Goal: Book appointment/travel/reservation

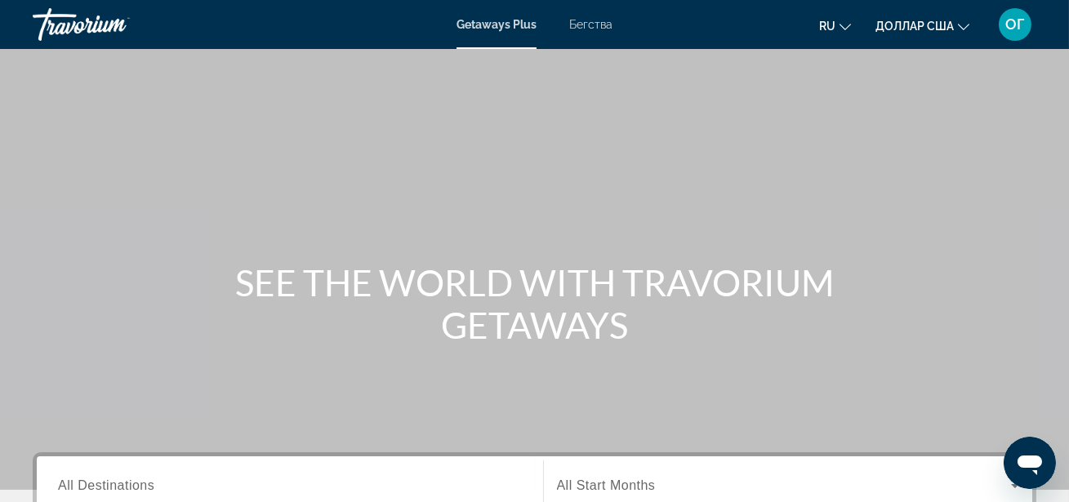
click at [327, 335] on h1 "SEE THE WORLD WITH TRAVORIUM GETAWAYS" at bounding box center [535, 303] width 613 height 85
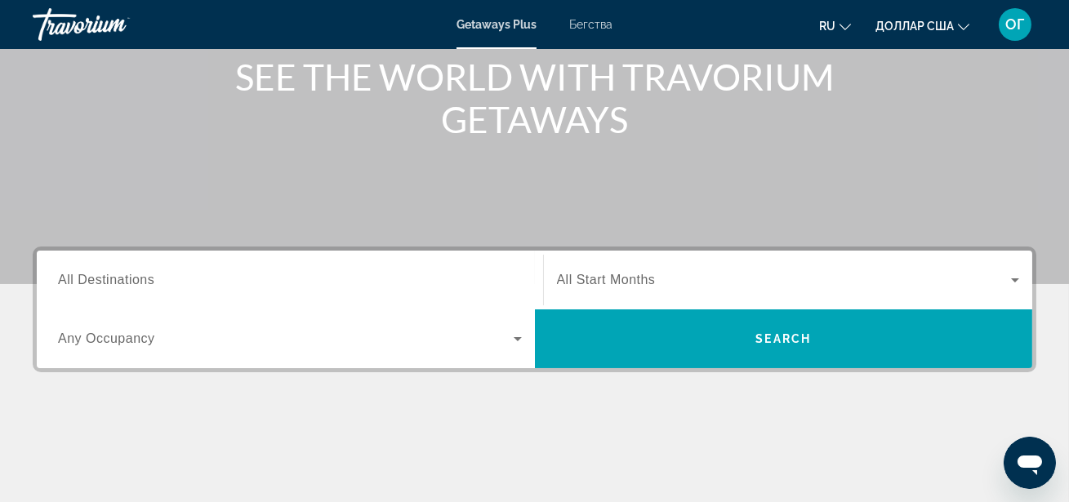
scroll to position [207, 0]
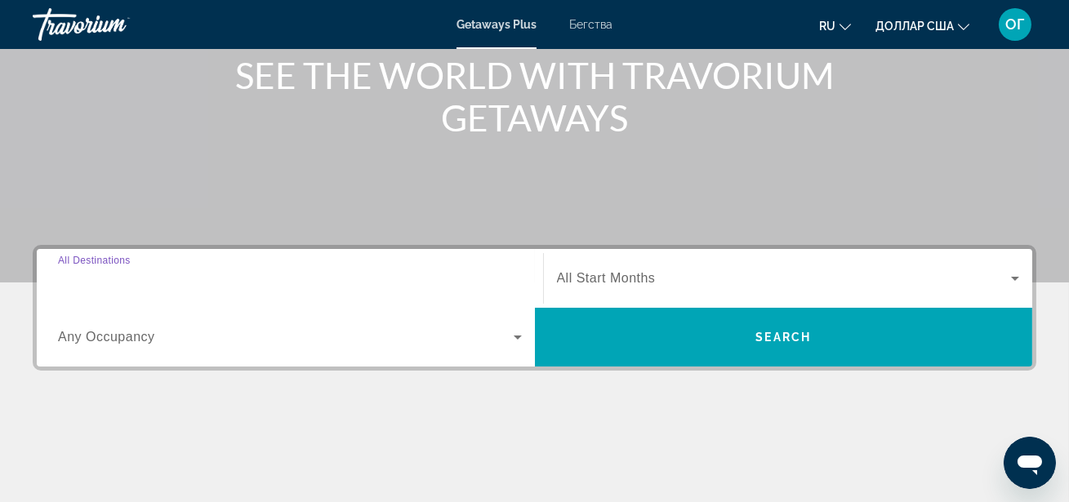
click at [270, 281] on input "Destination All Destinations" at bounding box center [290, 280] width 464 height 20
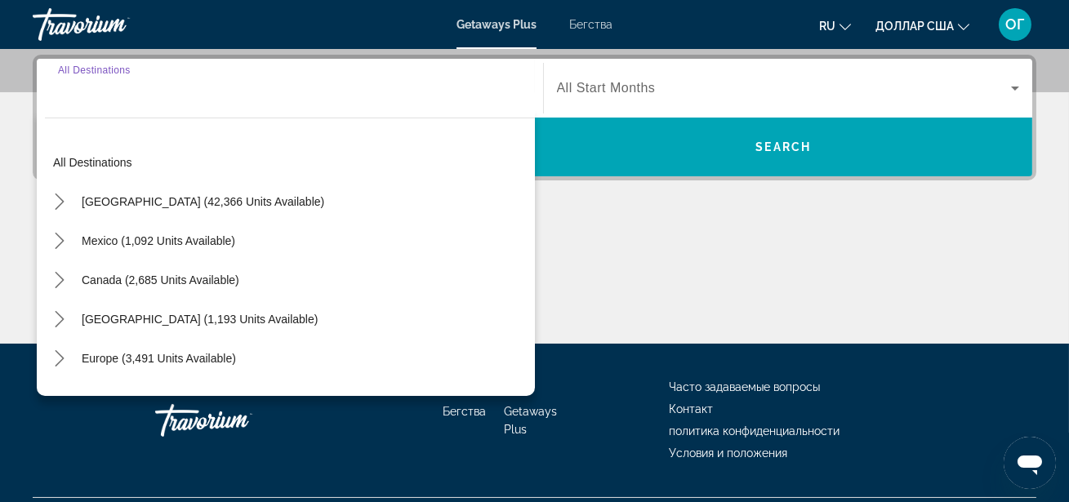
scroll to position [399, 0]
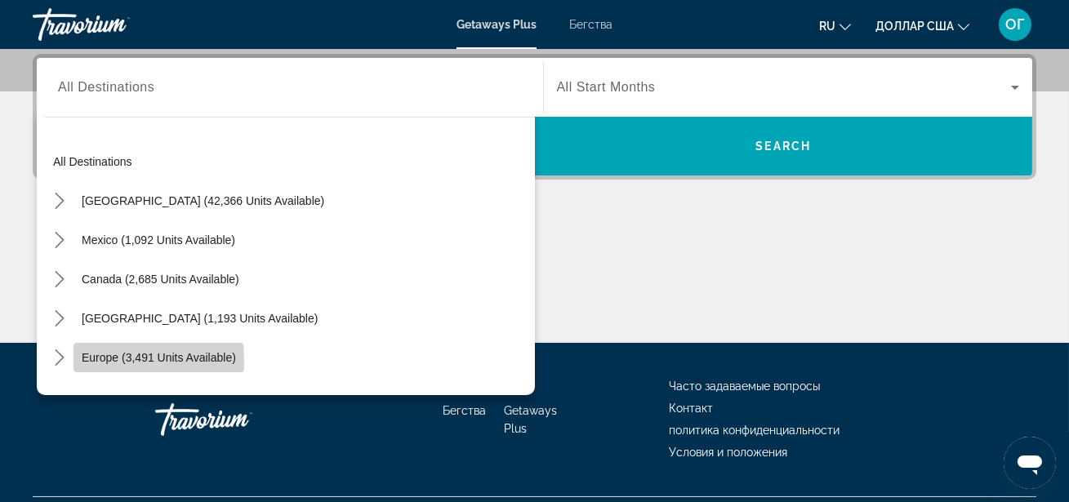
click at [114, 362] on span "Europe (3,491 units available)" at bounding box center [159, 357] width 154 height 13
type input "**********"
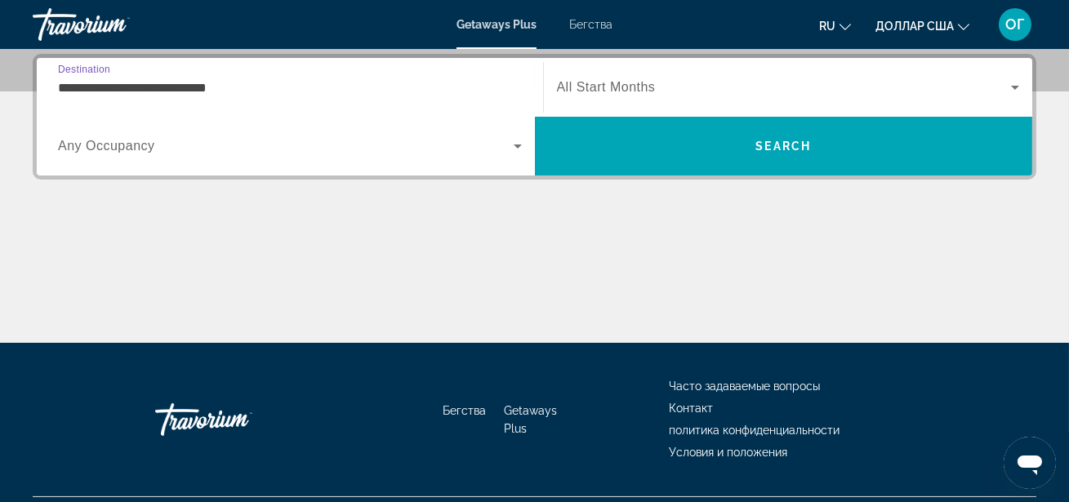
click at [1020, 85] on icon "Виджет поиска" at bounding box center [1015, 88] width 20 height 20
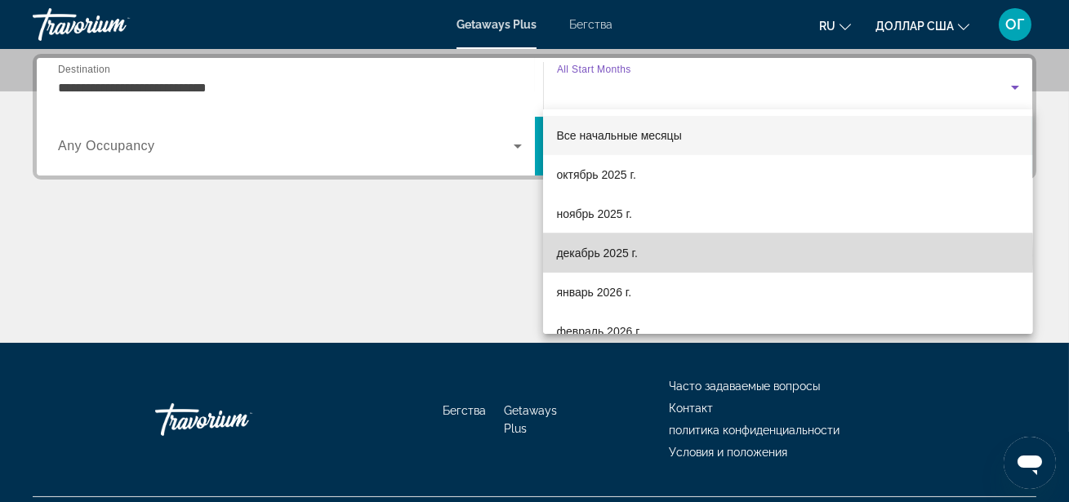
click at [631, 255] on font "декабрь 2025 г." at bounding box center [596, 253] width 81 height 13
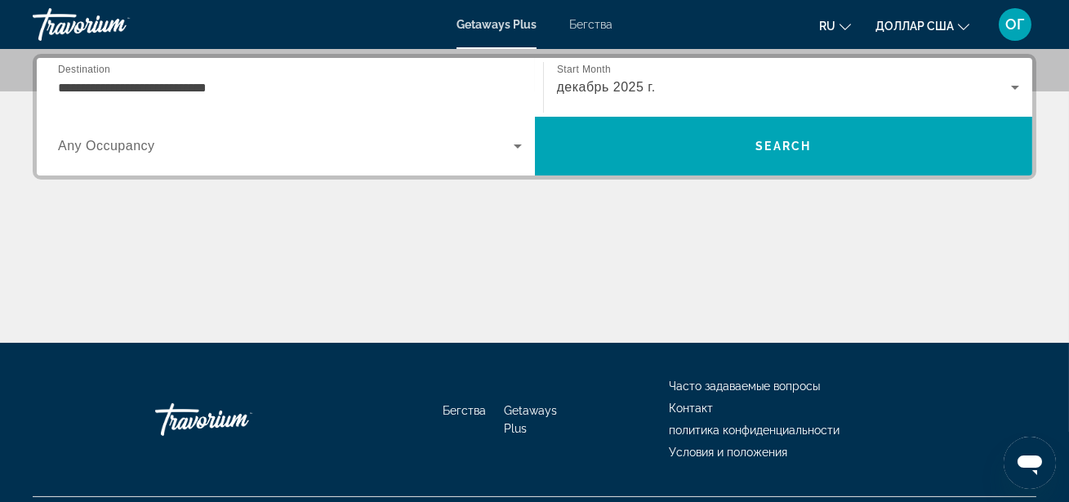
click at [415, 155] on div "Виджет поиска" at bounding box center [290, 146] width 464 height 46
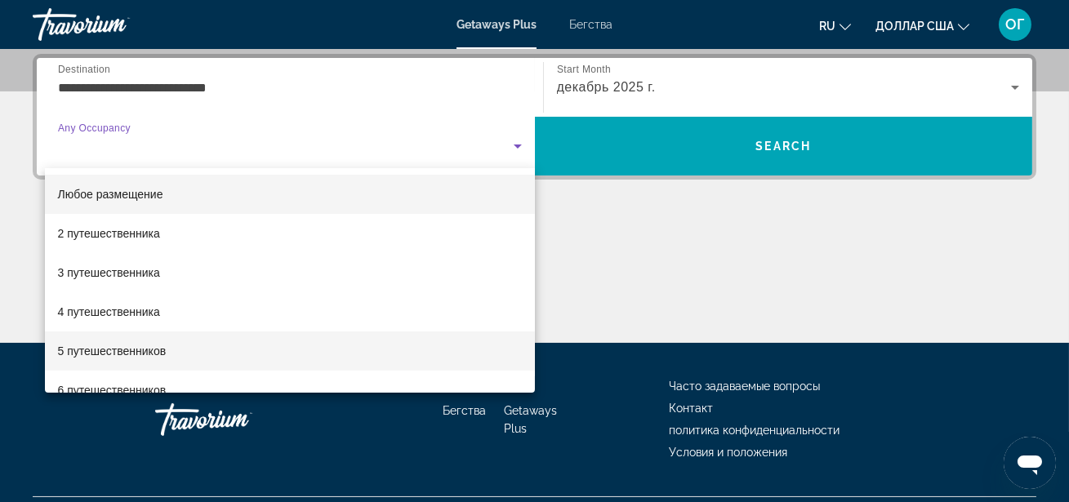
click at [207, 337] on mat-option "5 путешественников" at bounding box center [290, 351] width 490 height 39
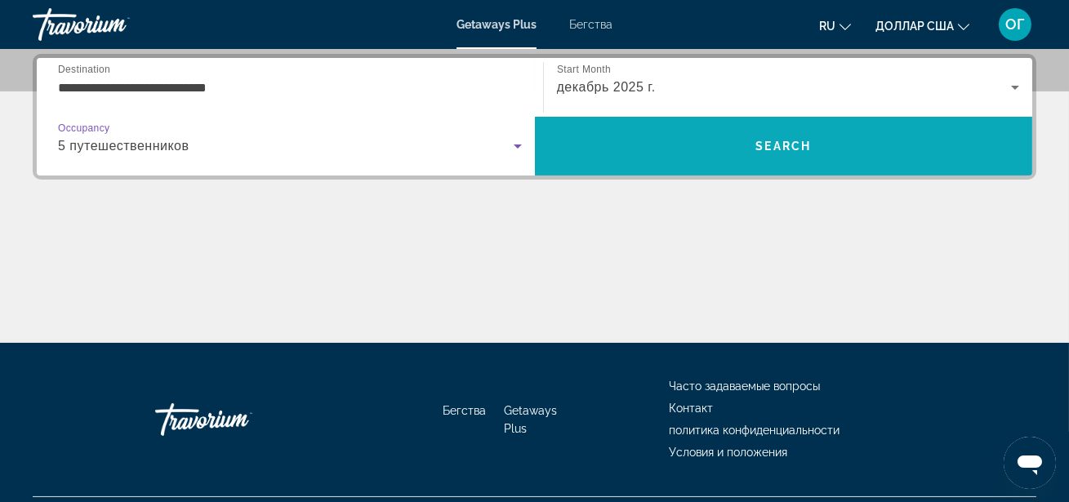
click at [726, 144] on span "Поиск" at bounding box center [784, 146] width 498 height 39
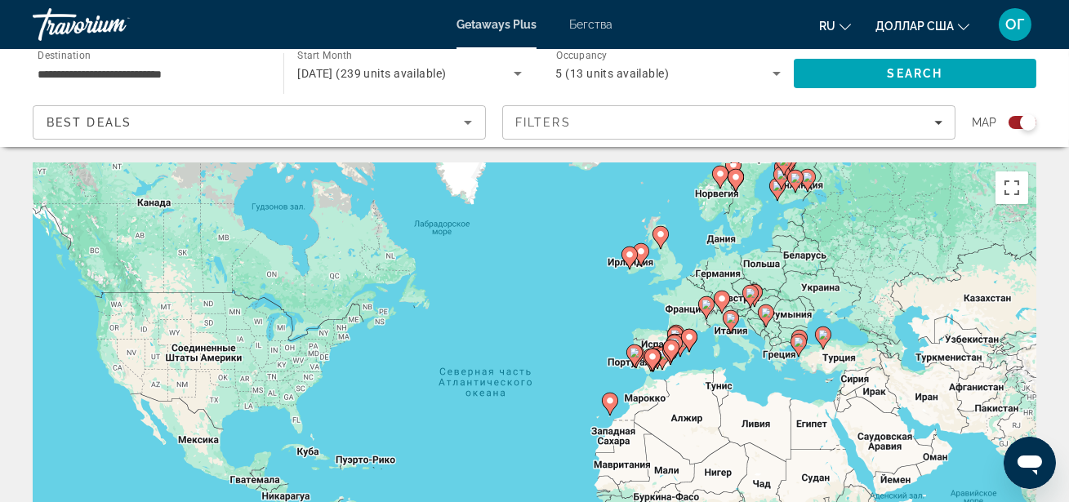
click at [1050, 69] on div "Search" at bounding box center [923, 73] width 259 height 49
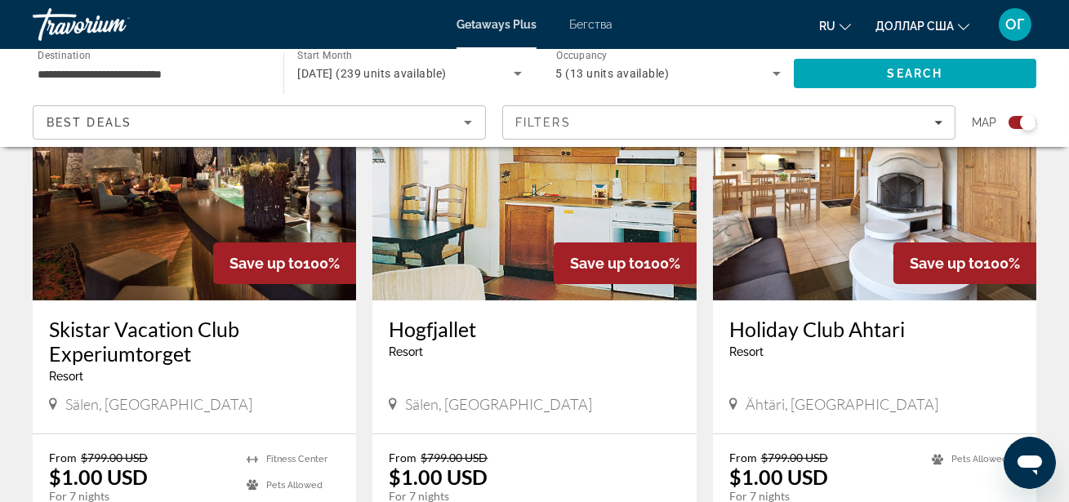
scroll to position [683, 0]
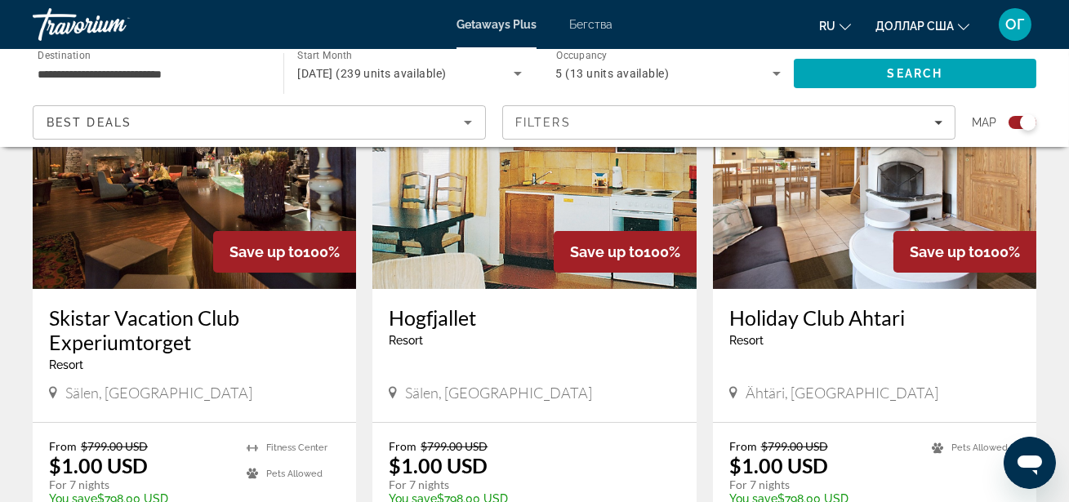
click at [155, 328] on h3 "Skistar Vacation Club Experiumtorget" at bounding box center [194, 329] width 291 height 49
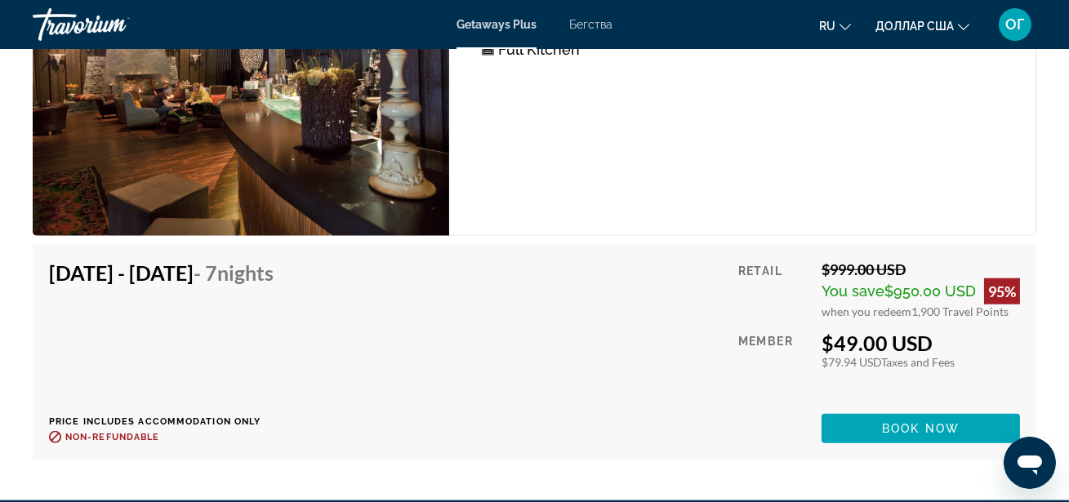
scroll to position [3237, 0]
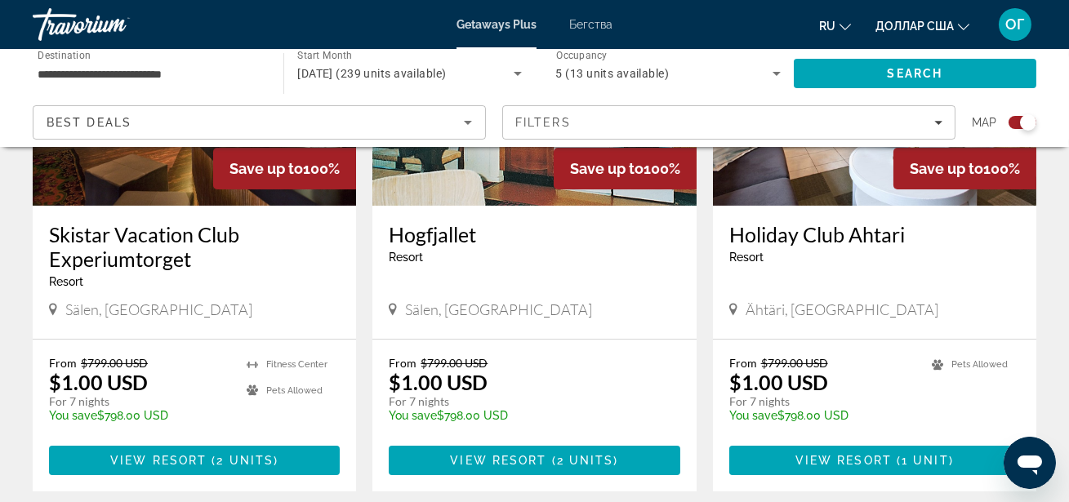
scroll to position [772, 0]
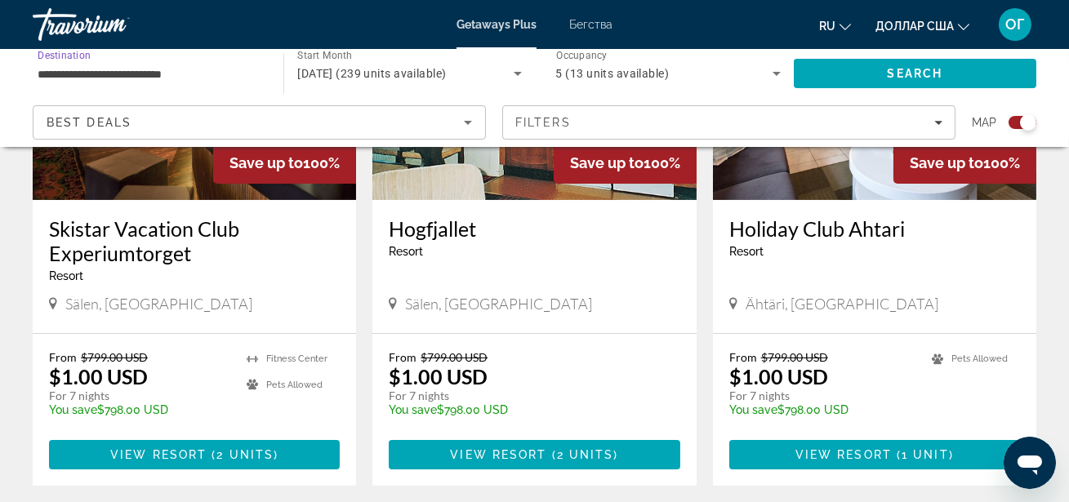
click at [247, 70] on input "**********" at bounding box center [150, 75] width 225 height 20
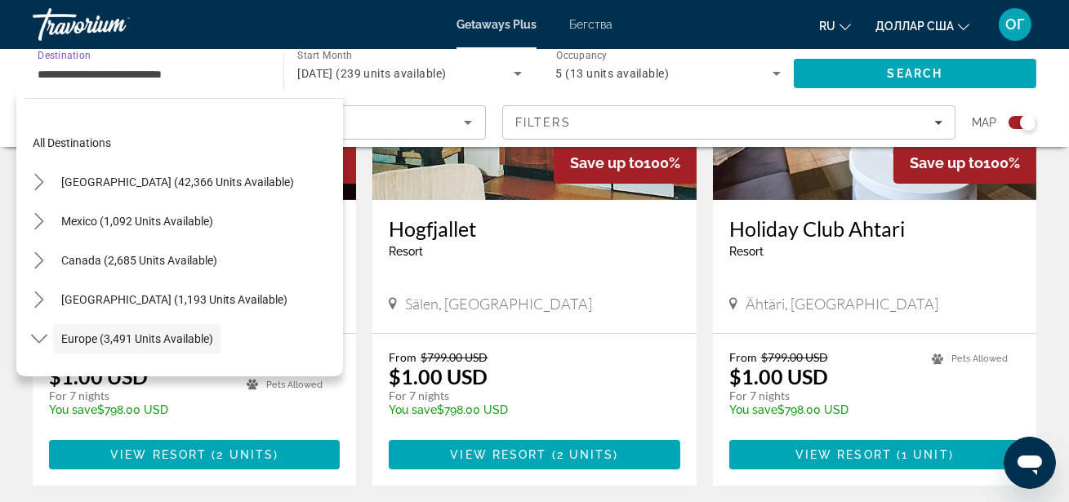
scroll to position [97, 0]
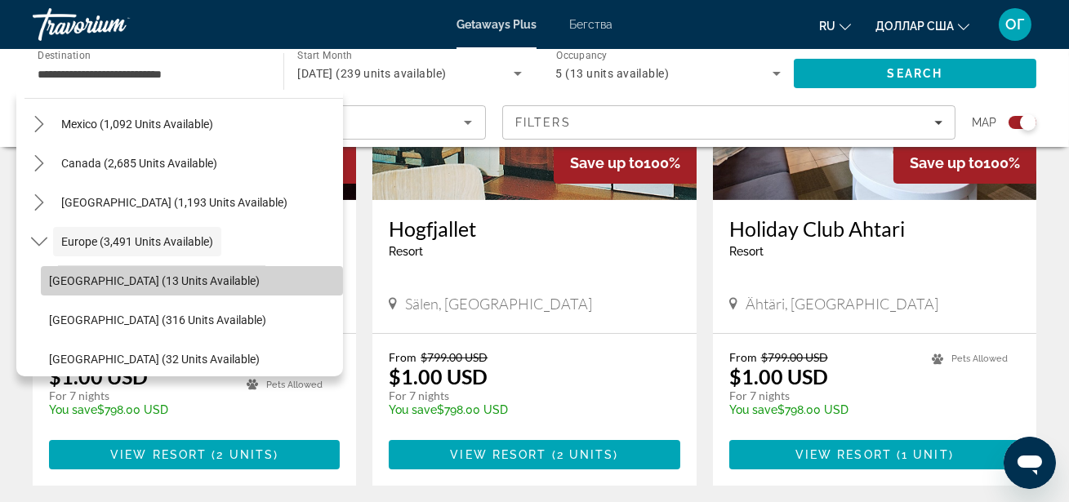
click at [97, 270] on span "Select destination: Andorra (13 units available)" at bounding box center [192, 280] width 302 height 39
type input "**********"
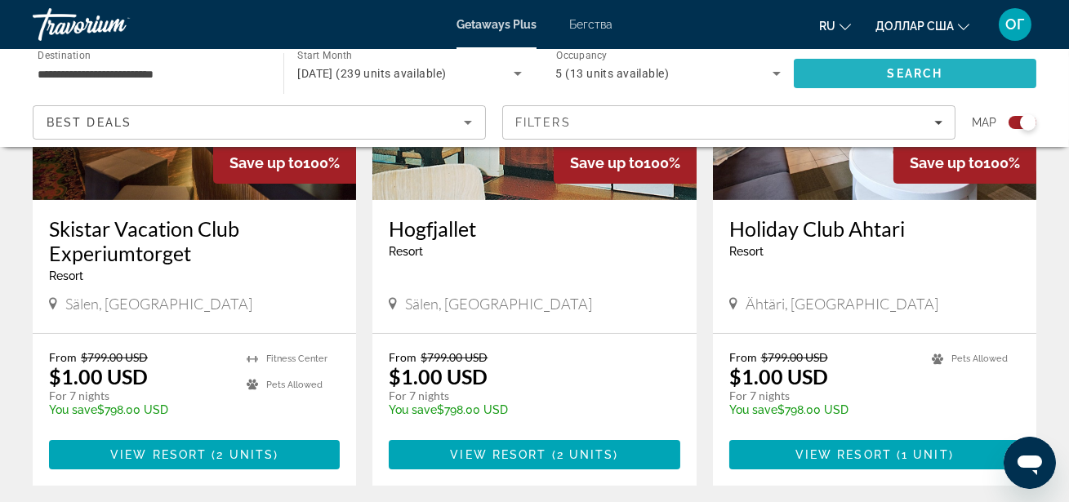
click at [853, 74] on span "Search" at bounding box center [915, 73] width 243 height 39
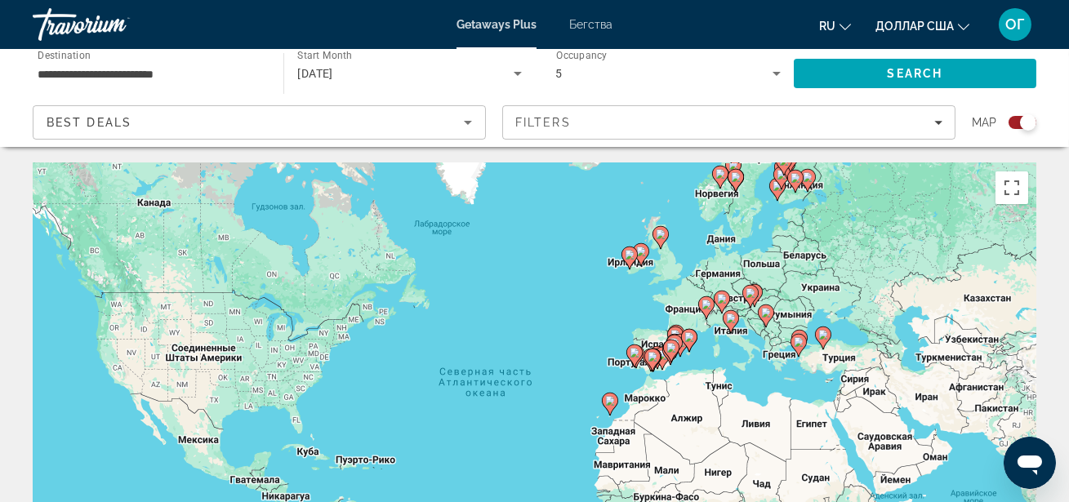
click at [782, 74] on icon "Search widget" at bounding box center [777, 74] width 20 height 20
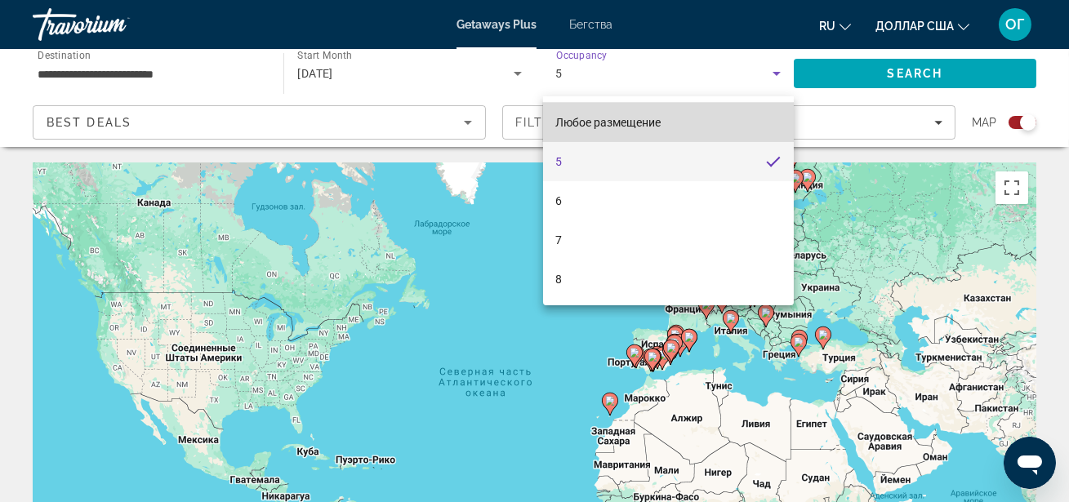
click at [717, 122] on mat-option "Любое размещение" at bounding box center [668, 122] width 251 height 39
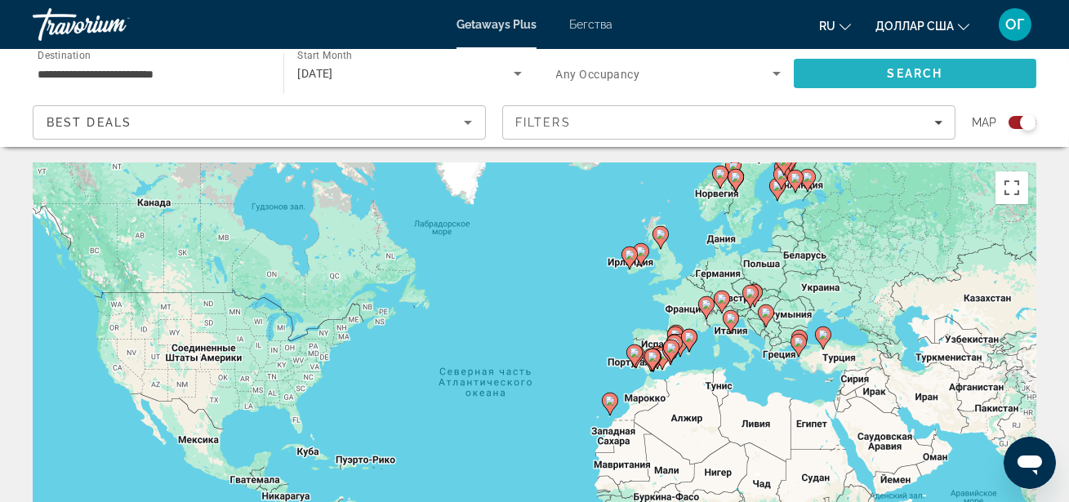
click at [869, 75] on span "Search" at bounding box center [915, 73] width 243 height 39
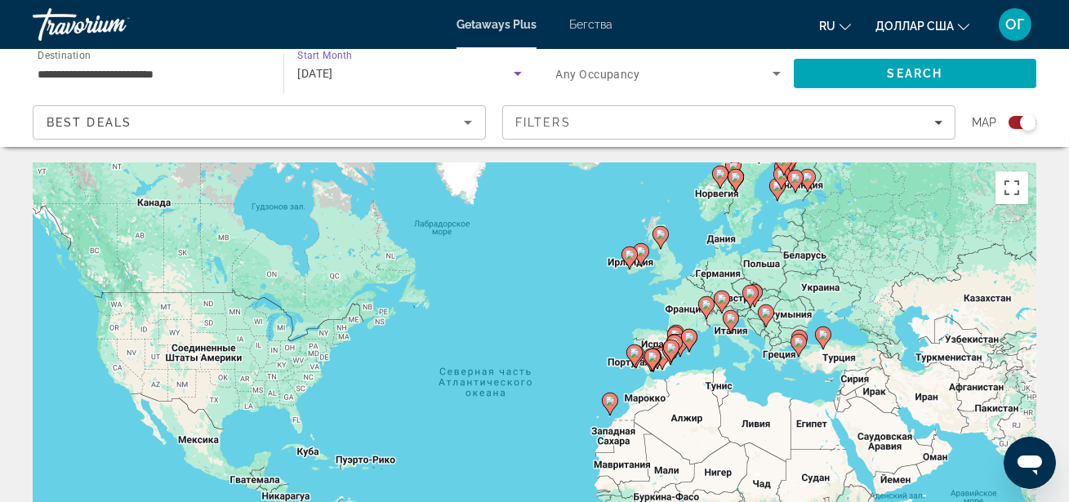
click at [518, 71] on icon "Search widget" at bounding box center [518, 74] width 20 height 20
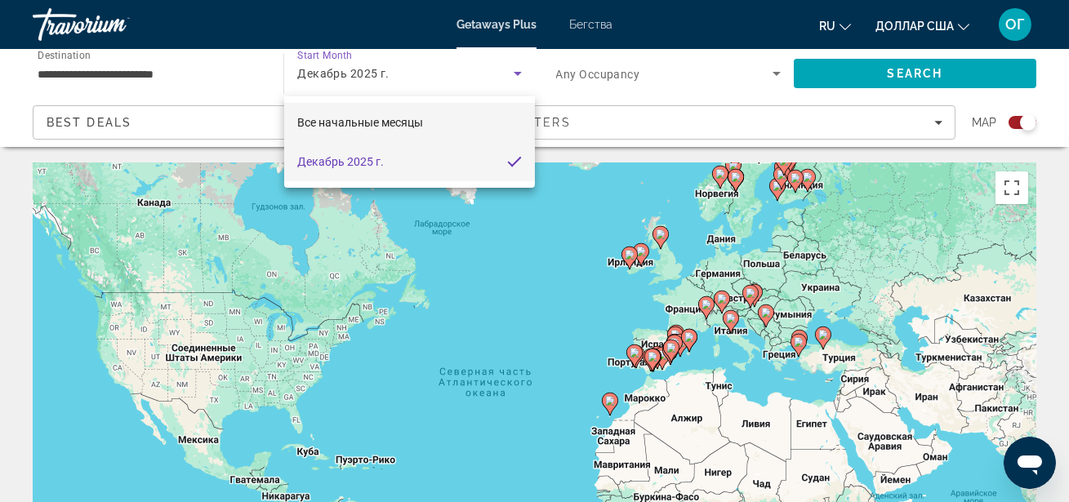
click at [408, 125] on font "Все начальные месяцы" at bounding box center [360, 122] width 126 height 13
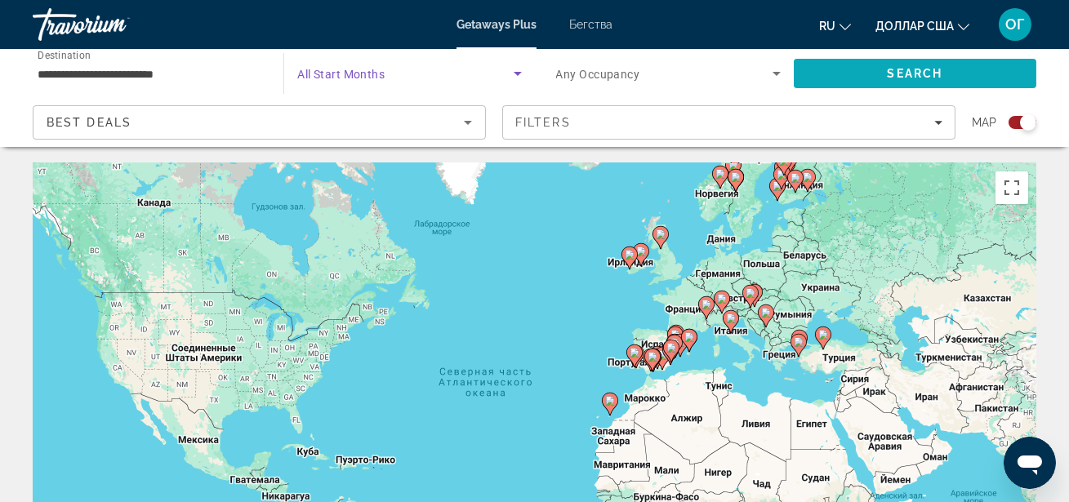
click at [971, 74] on span "Search" at bounding box center [915, 73] width 243 height 39
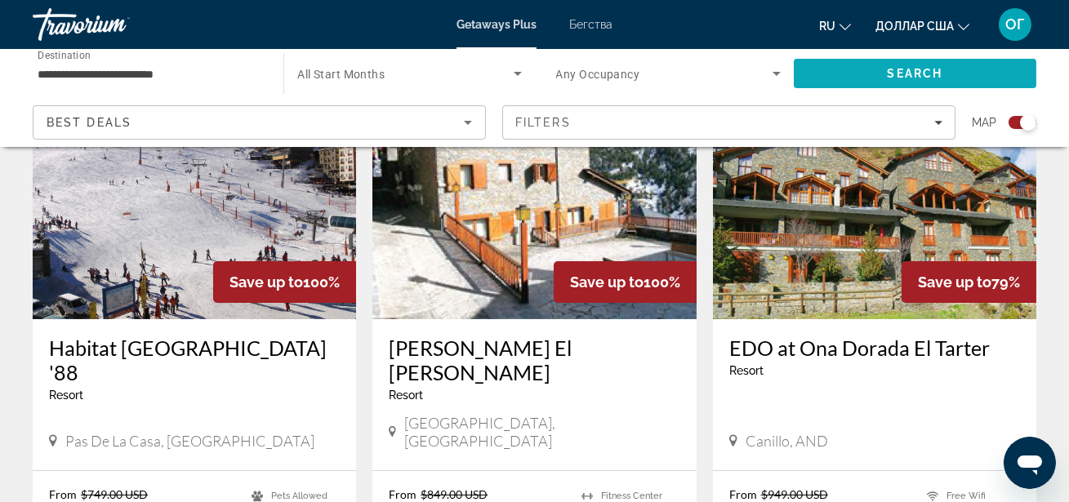
scroll to position [653, 0]
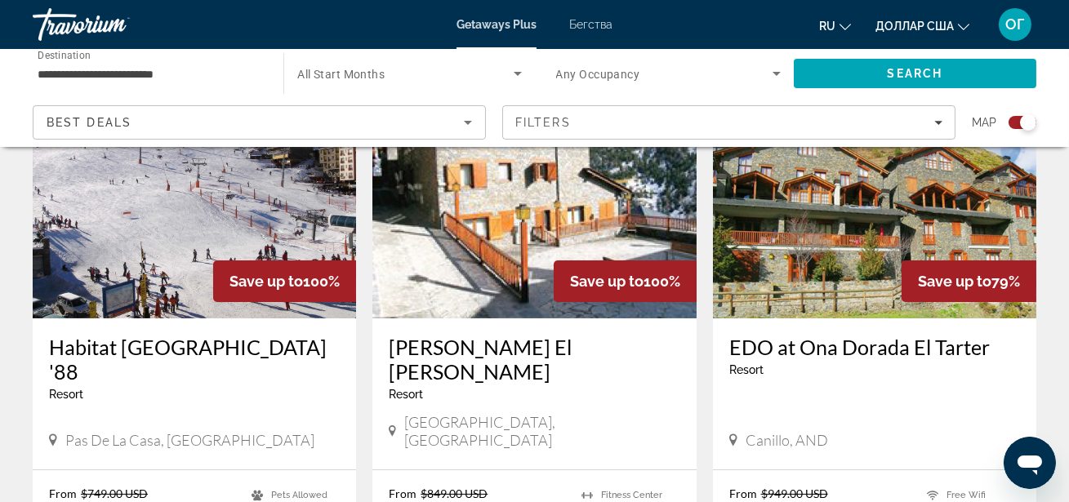
click at [207, 191] on img "Основное содержание" at bounding box center [194, 187] width 323 height 261
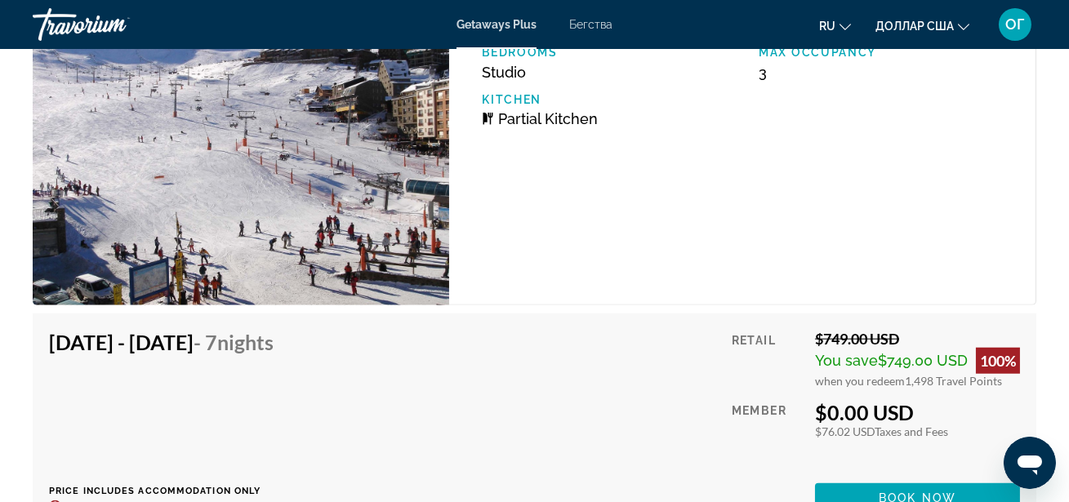
scroll to position [3148, 0]
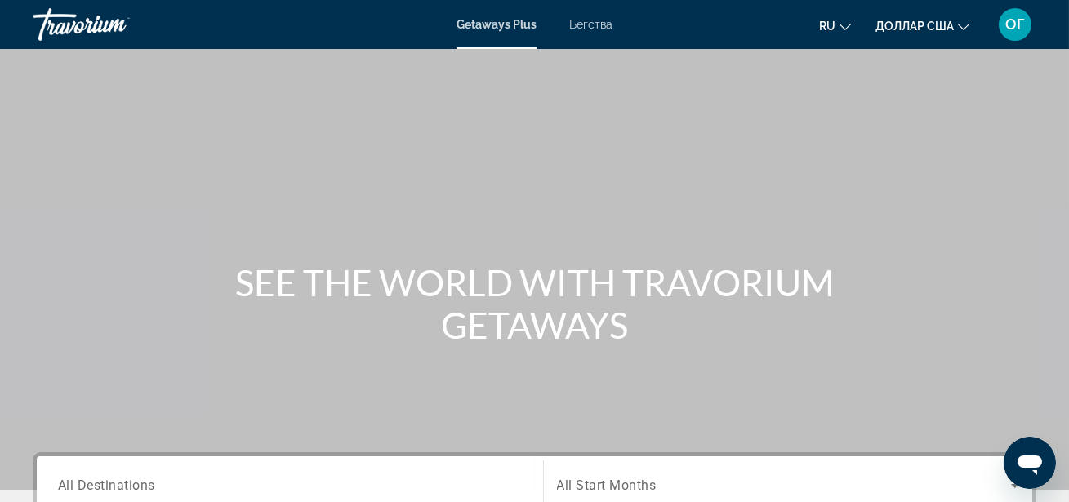
click at [277, 472] on div "Search widget" at bounding box center [290, 486] width 464 height 47
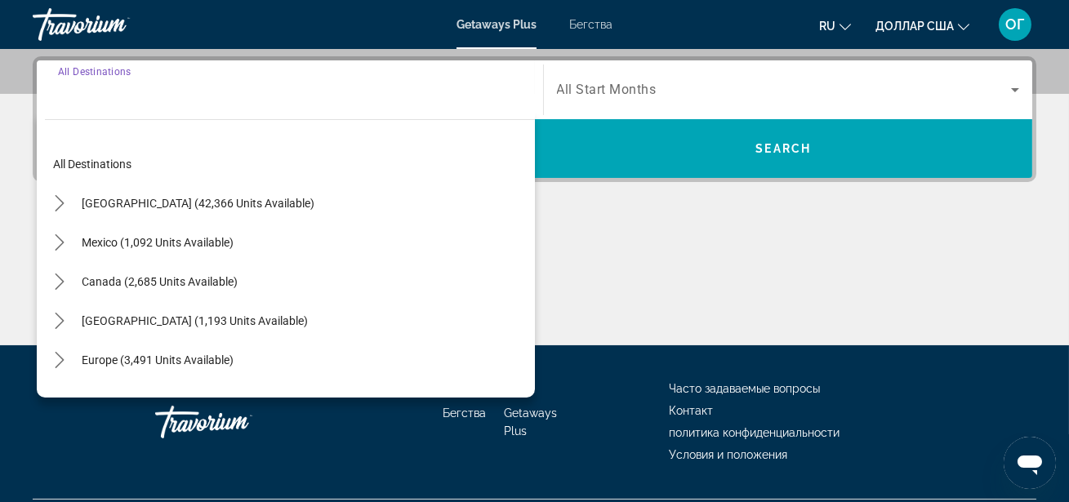
scroll to position [399, 0]
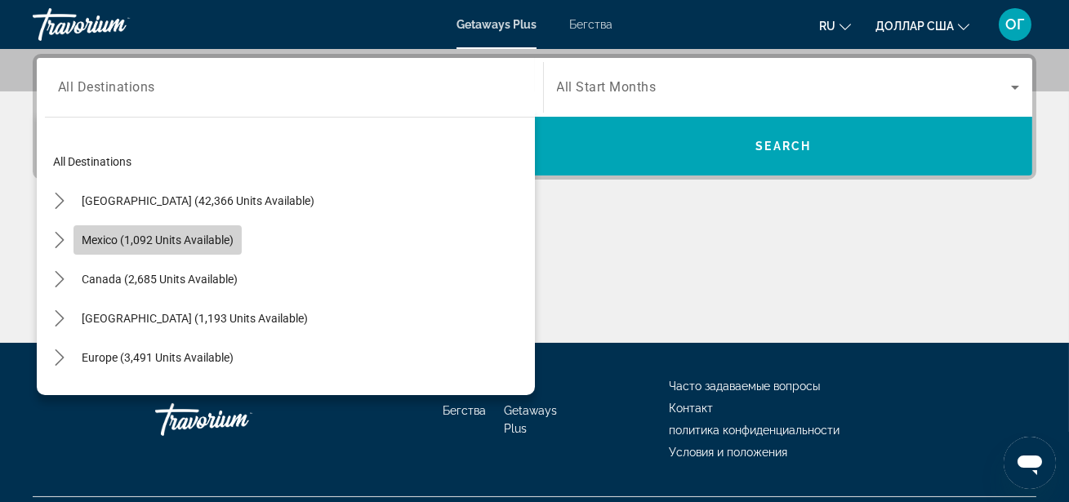
click at [162, 243] on span "Mexico (1,092 units available)" at bounding box center [158, 240] width 152 height 13
type input "**********"
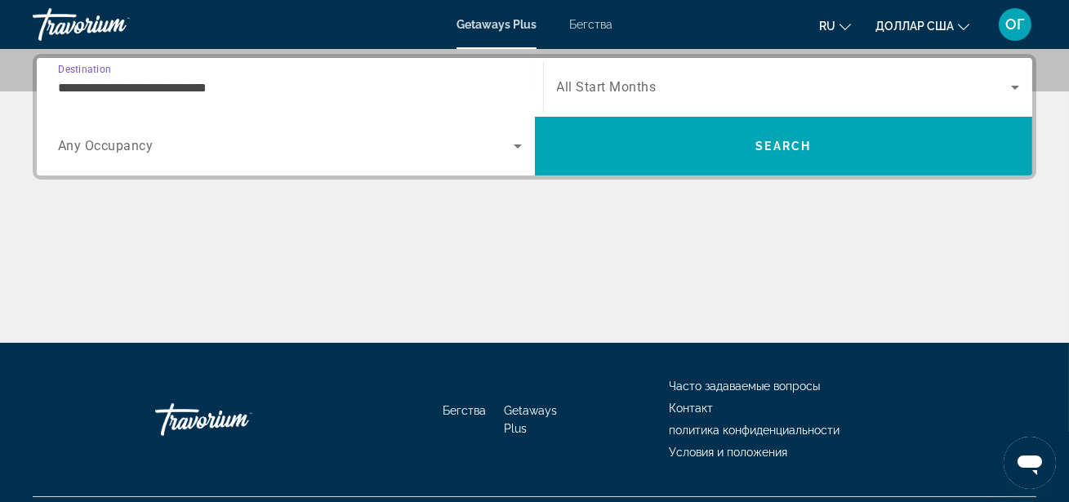
click at [1014, 91] on icon "Search widget" at bounding box center [1015, 88] width 20 height 20
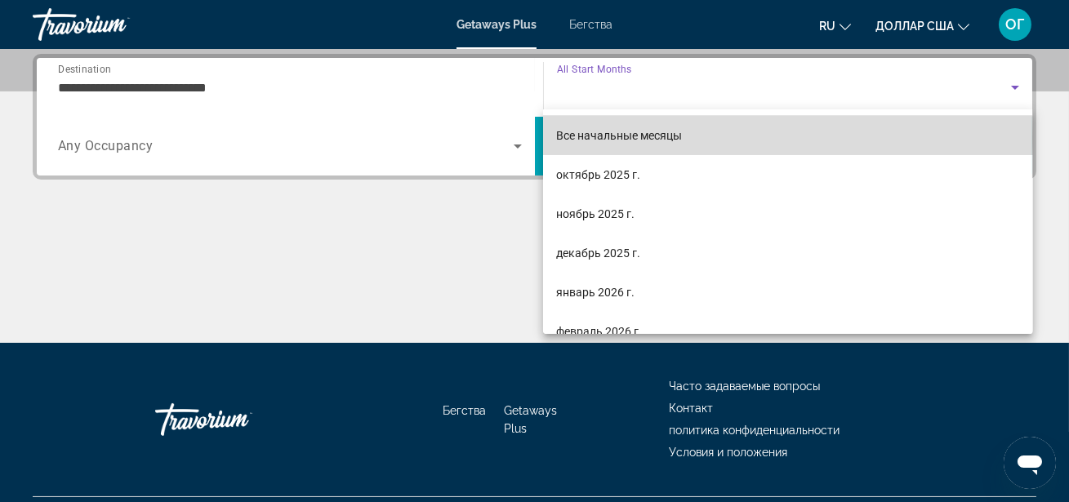
click at [626, 136] on font "Все начальные месяцы" at bounding box center [619, 135] width 126 height 13
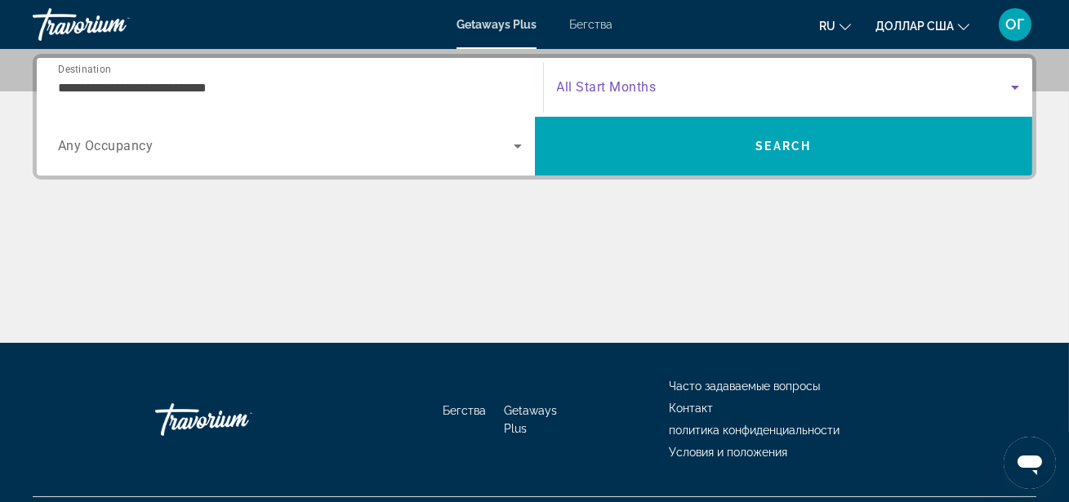
click at [519, 145] on icon "Search widget" at bounding box center [518, 147] width 8 height 4
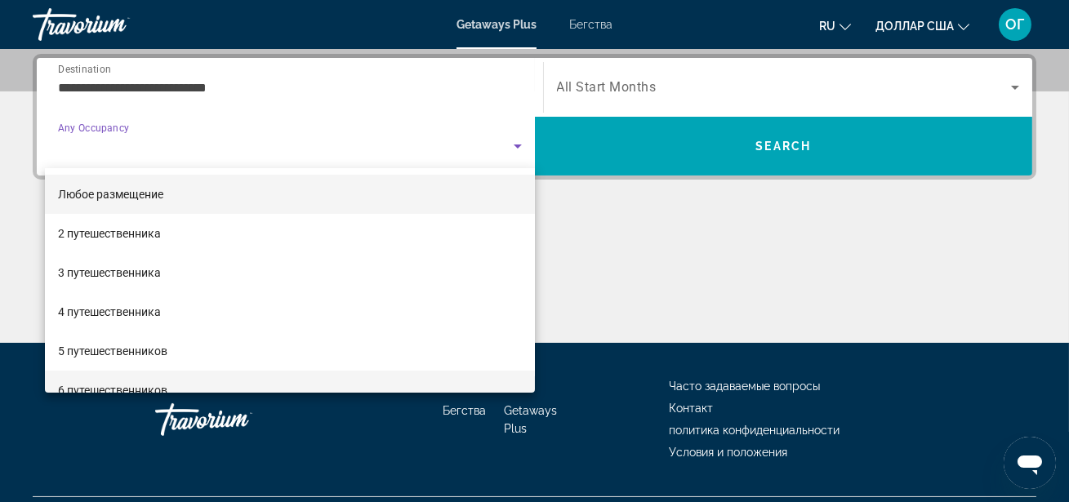
click at [206, 380] on mat-option "6 путешественников" at bounding box center [290, 390] width 490 height 39
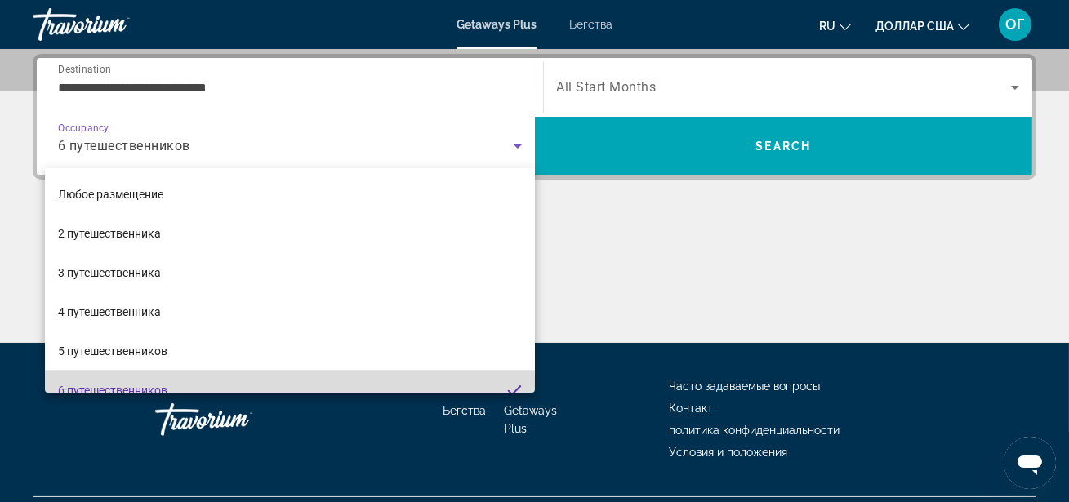
scroll to position [0, 0]
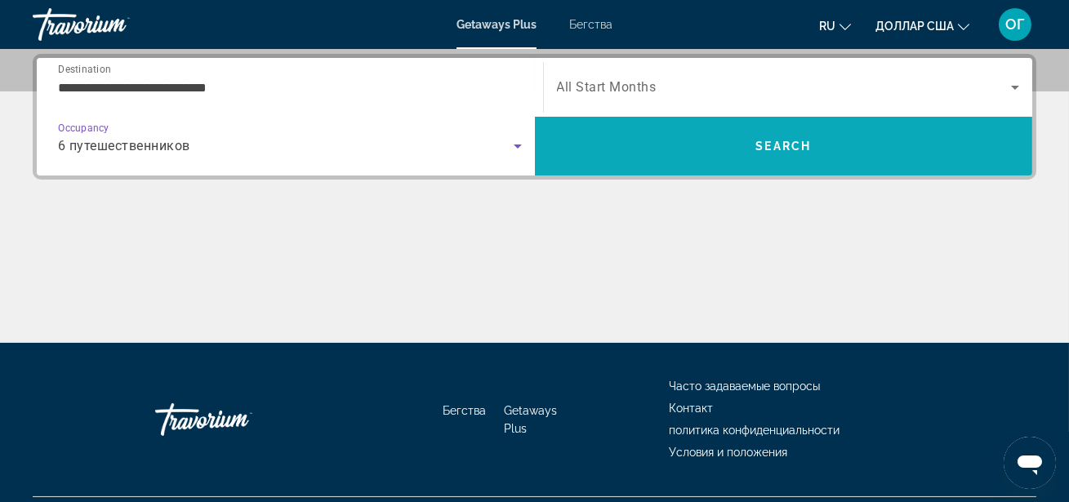
click at [765, 146] on span "Search" at bounding box center [784, 146] width 56 height 13
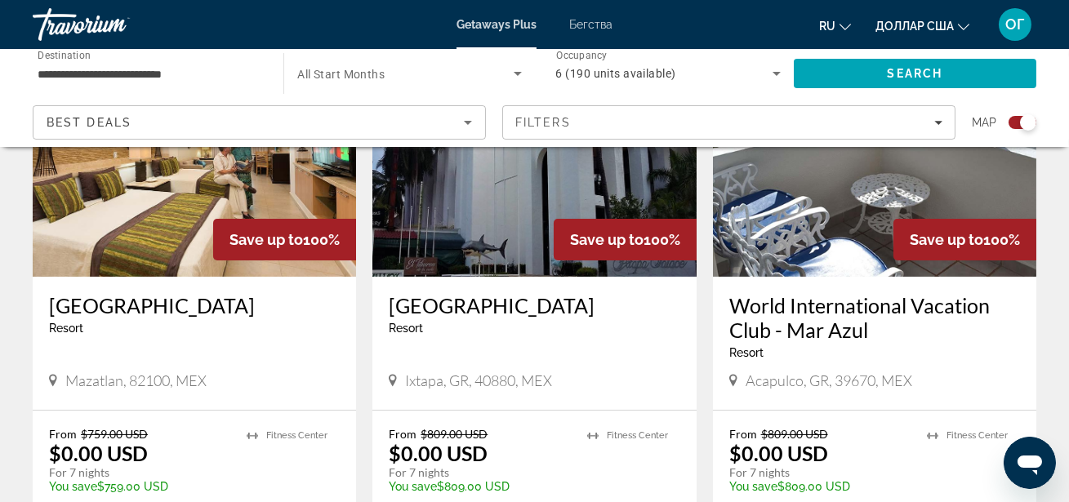
scroll to position [712, 0]
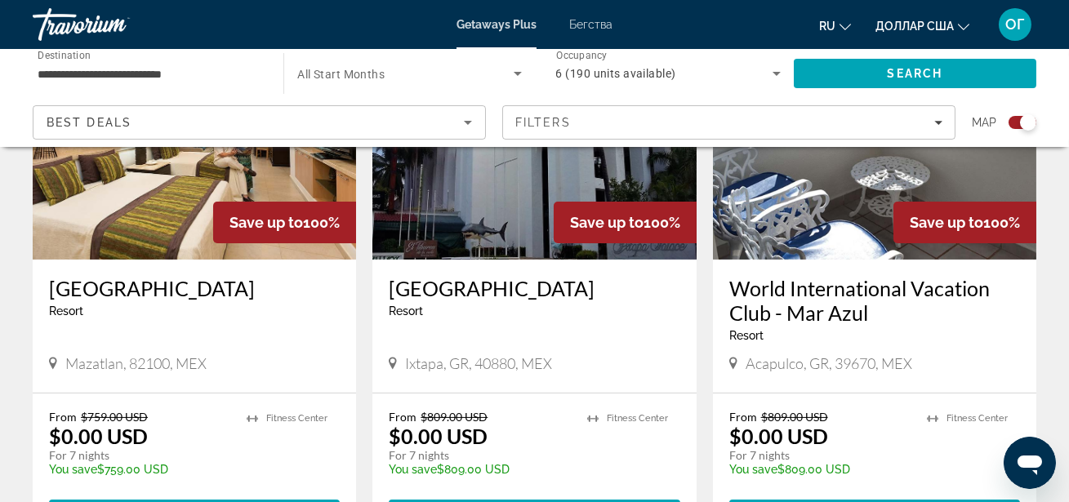
click at [90, 249] on img "Основное содержание" at bounding box center [194, 128] width 323 height 261
